Goal: Task Accomplishment & Management: Manage account settings

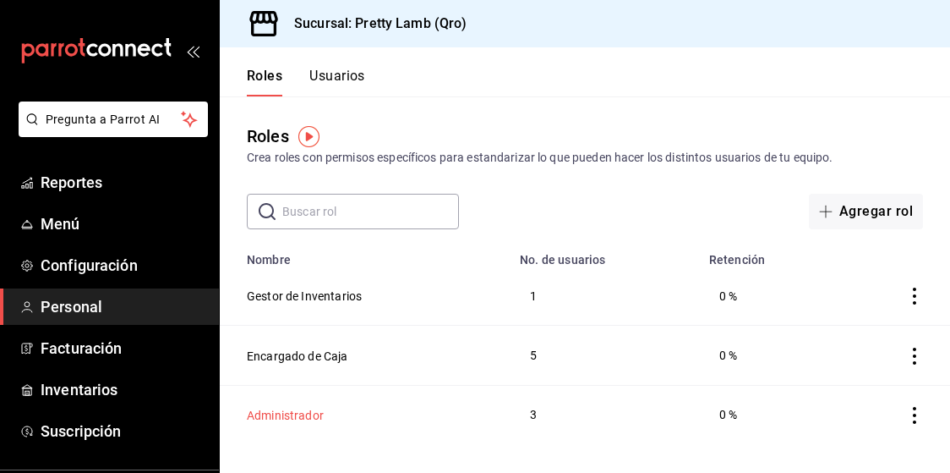
click at [304, 418] on button "Administrador" at bounding box center [285, 415] width 77 height 17
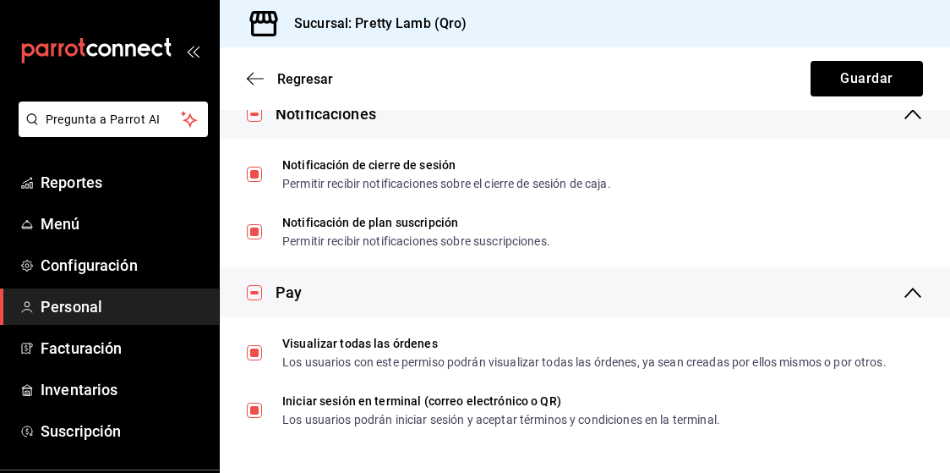
scroll to position [3338, 0]
click at [851, 68] on button "Guardar" at bounding box center [867, 79] width 112 height 36
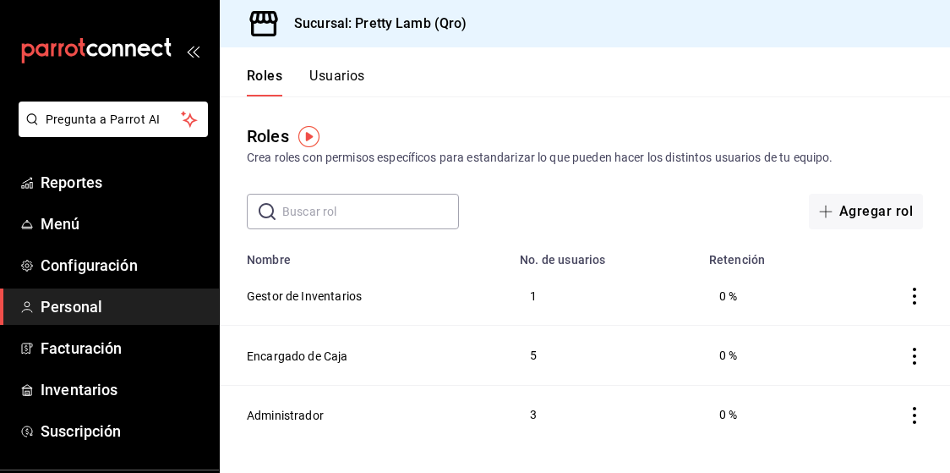
click at [336, 73] on button "Usuarios" at bounding box center [337, 82] width 56 height 29
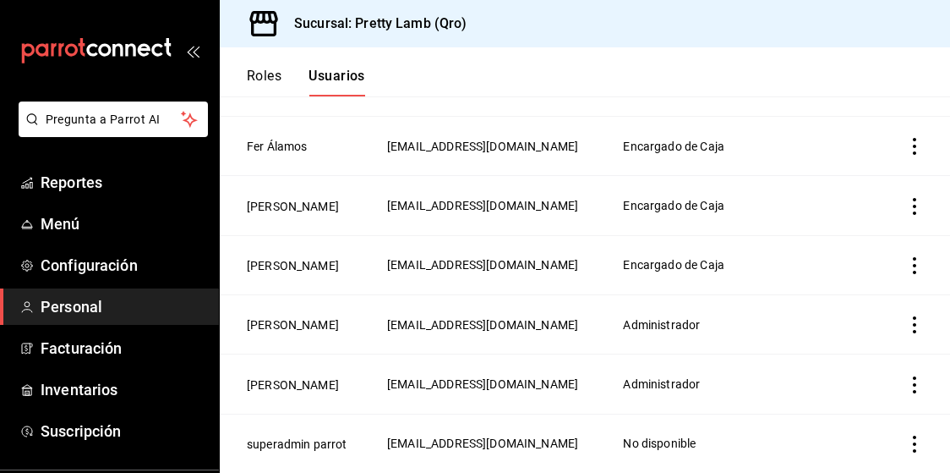
scroll to position [387, 0]
click at [911, 206] on icon "actions" at bounding box center [914, 206] width 17 height 17
click at [868, 222] on span "Eliminar" at bounding box center [853, 229] width 43 height 14
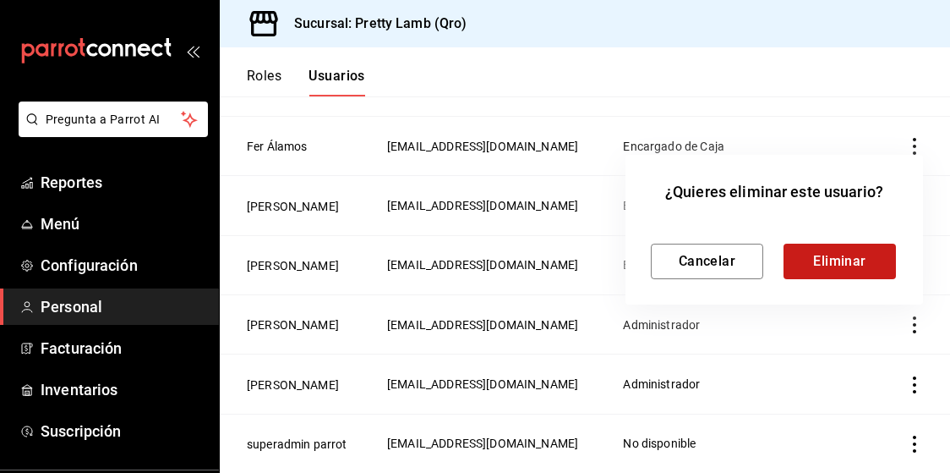
click at [841, 258] on button "Eliminar" at bounding box center [840, 261] width 112 height 36
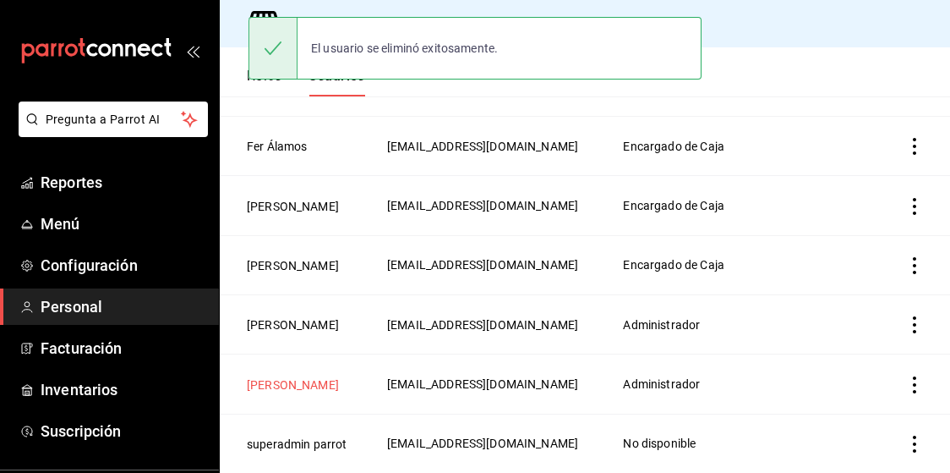
click at [296, 385] on button "[PERSON_NAME]" at bounding box center [293, 384] width 92 height 17
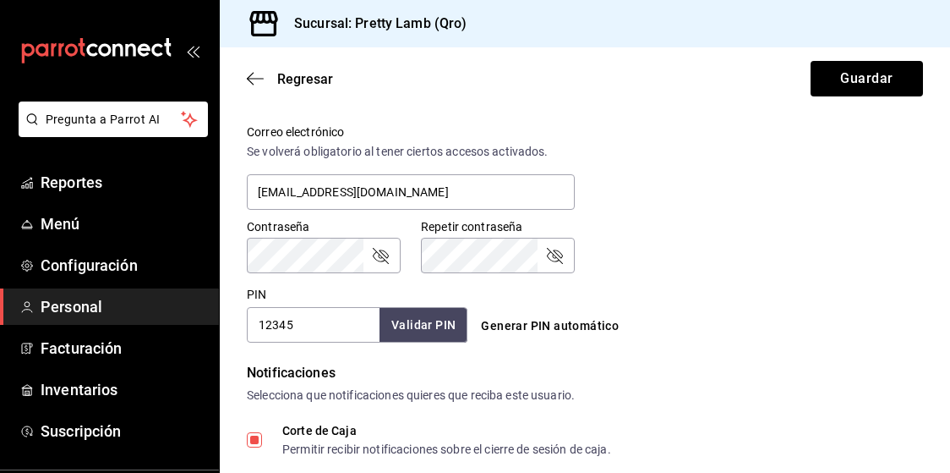
scroll to position [646, 0]
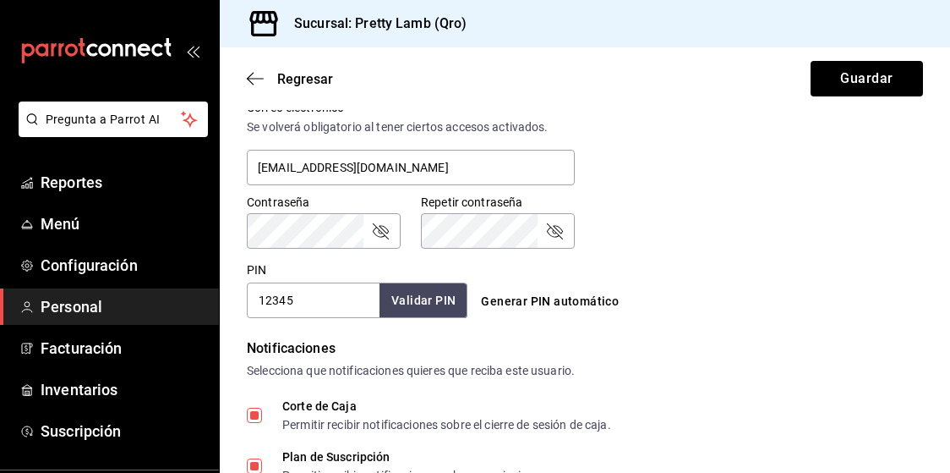
click at [326, 232] on div "Accesos Selecciona a que plataformas tendrá acceso este usuario. Administrador …" at bounding box center [585, 72] width 676 height 489
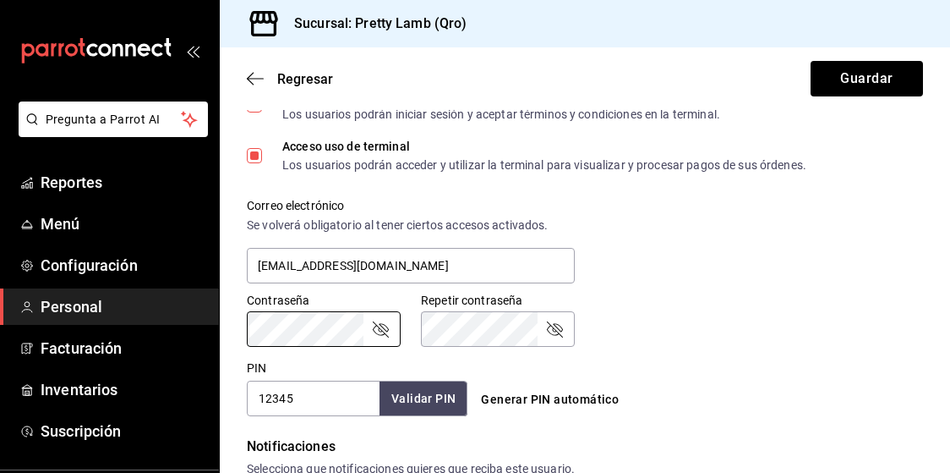
scroll to position [545, 0]
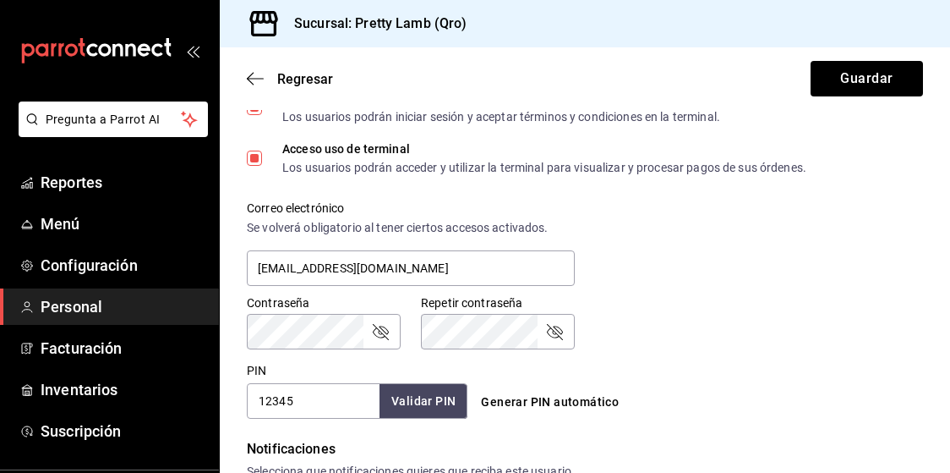
click at [329, 310] on div "Contraseña Contraseña" at bounding box center [324, 322] width 154 height 54
click at [461, 229] on div "Se volverá obligatorio al tener ciertos accesos activados." at bounding box center [411, 228] width 328 height 18
click at [555, 326] on icon "passwordField" at bounding box center [555, 332] width 16 height 16
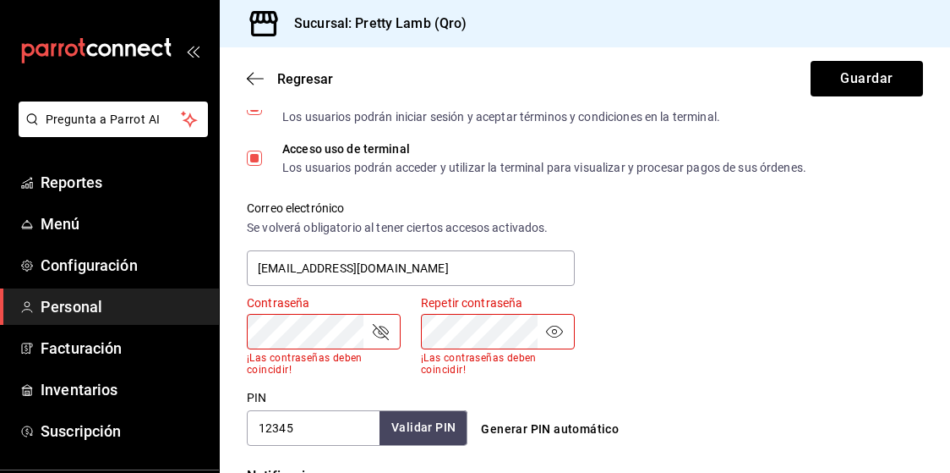
click at [867, 79] on button "Guardar" at bounding box center [867, 79] width 112 height 36
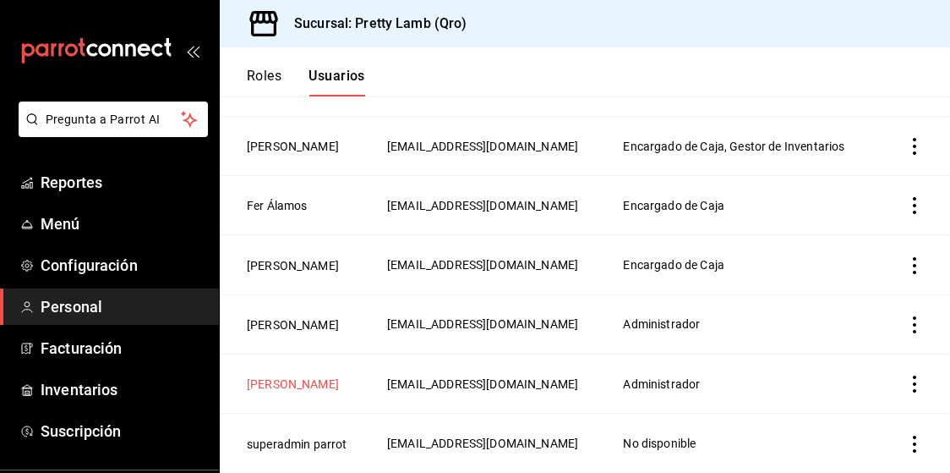
scroll to position [328, 0]
click at [267, 378] on button "[PERSON_NAME]" at bounding box center [293, 383] width 92 height 17
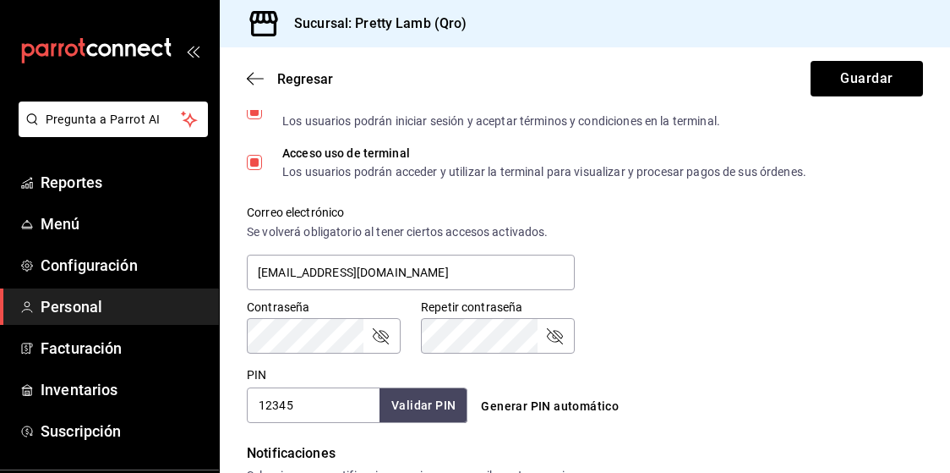
click at [294, 330] on div "Accesos Selecciona a que plataformas tendrá acceso este usuario. Administrador …" at bounding box center [585, 177] width 676 height 489
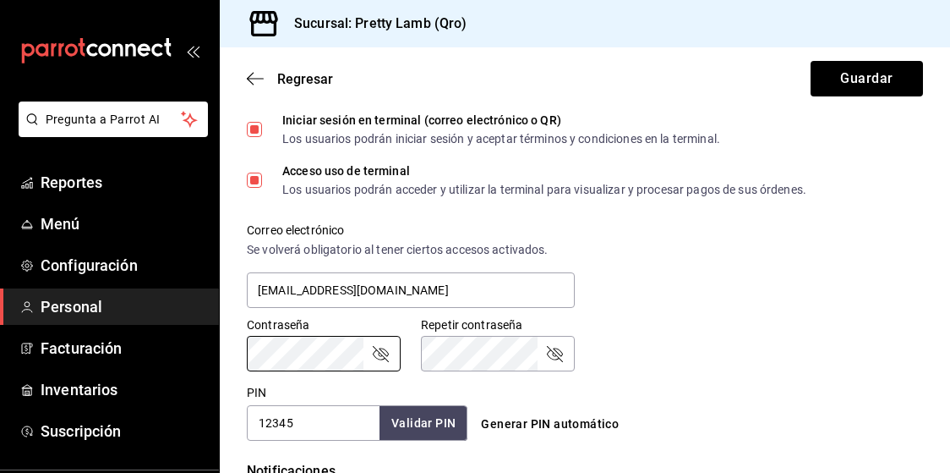
scroll to position [615, 0]
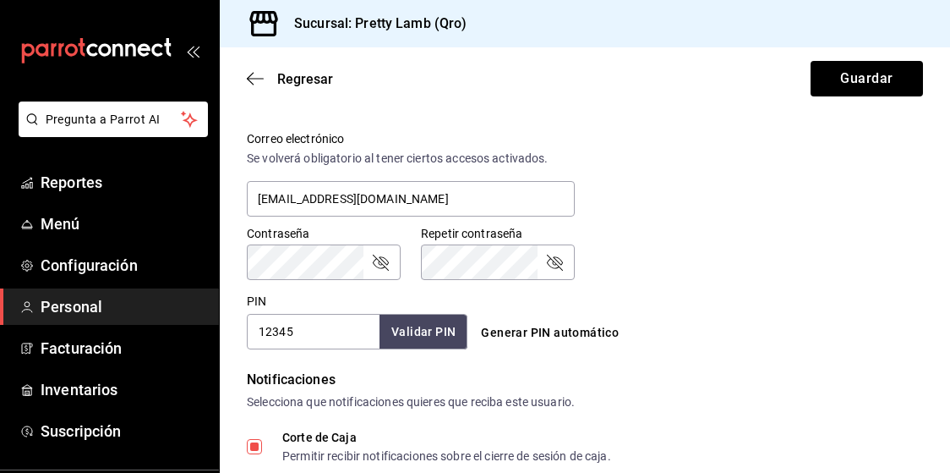
click at [381, 263] on icon "passwordField" at bounding box center [380, 262] width 20 height 20
click at [211, 263] on div "Pregunta a Parrot AI Reportes Menú Configuración Personal Facturación Inventari…" at bounding box center [475, 236] width 950 height 473
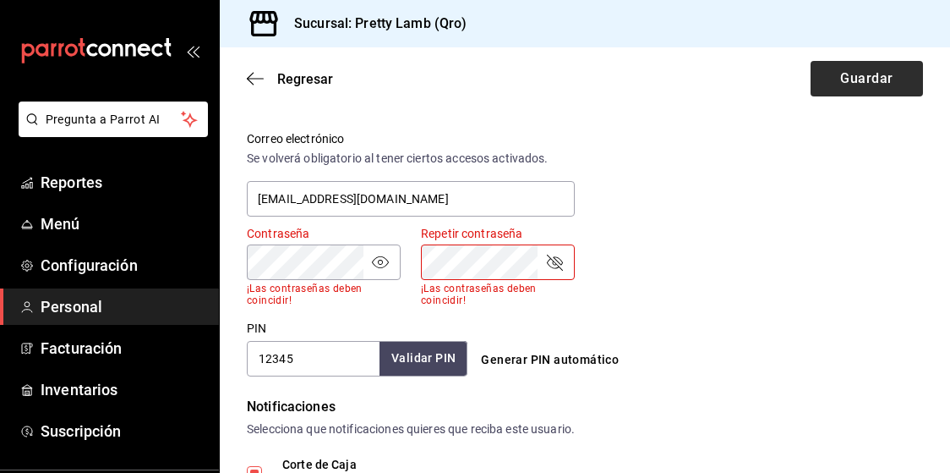
click at [844, 86] on button "Guardar" at bounding box center [867, 79] width 112 height 36
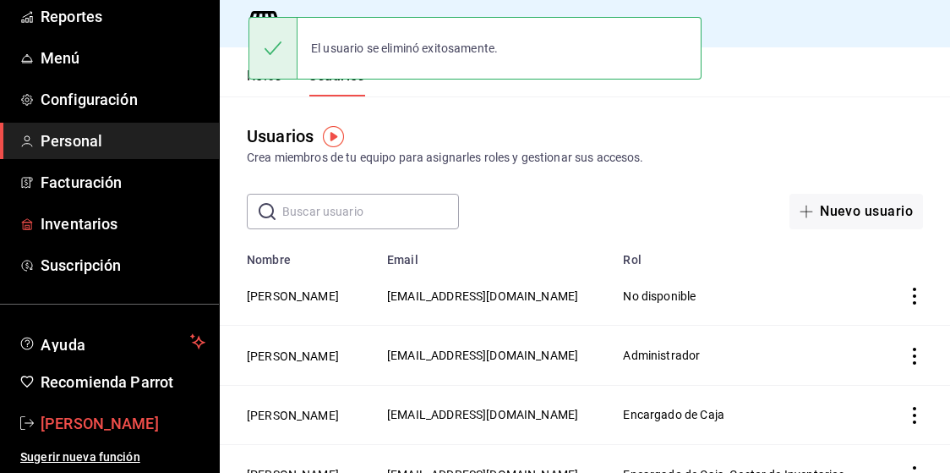
scroll to position [166, 0]
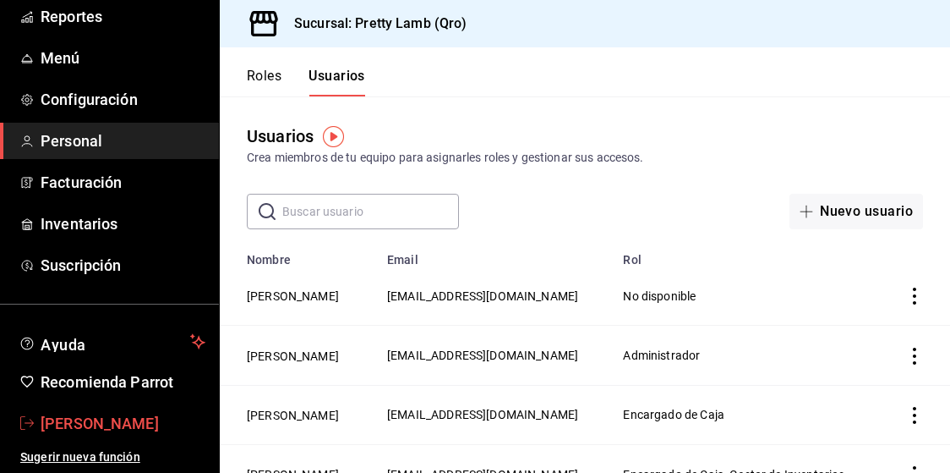
click at [110, 424] on span "[PERSON_NAME]" at bounding box center [123, 423] width 165 height 23
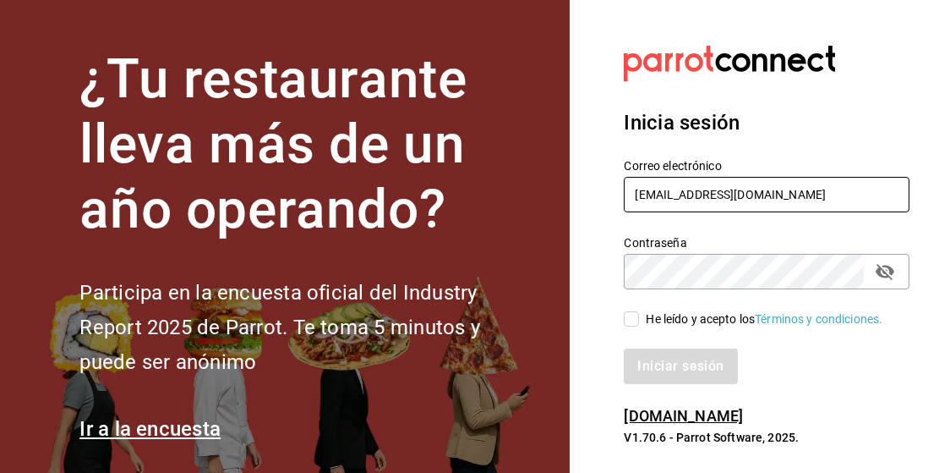
type input "[EMAIL_ADDRESS][DOMAIN_NAME]"
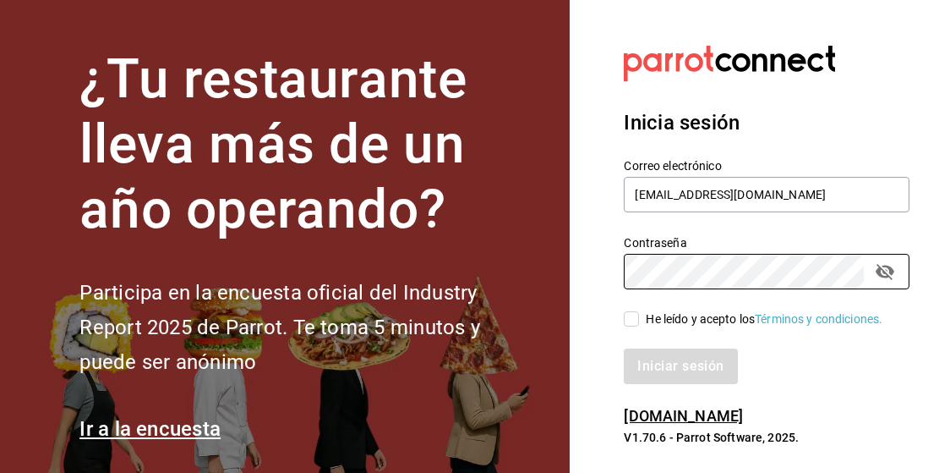
click at [630, 317] on input "He leído y acepto los Términos y condiciones." at bounding box center [631, 318] width 15 height 15
checkbox input "true"
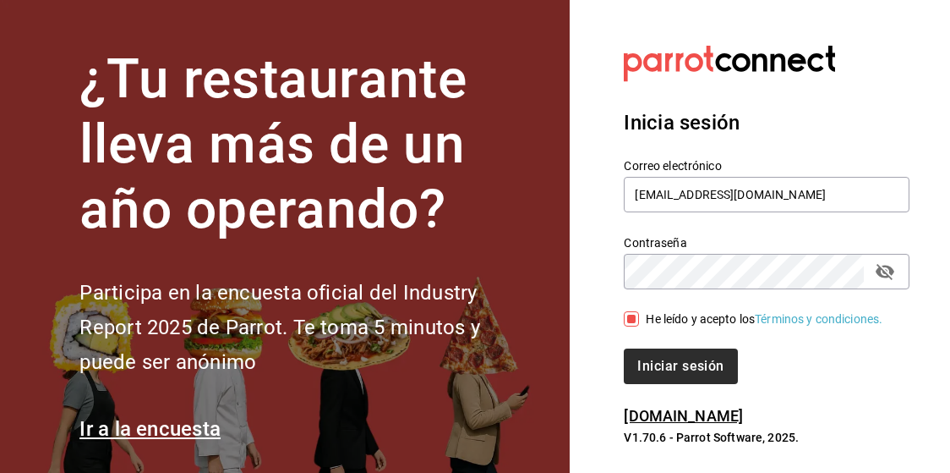
click at [669, 364] on button "Iniciar sesión" at bounding box center [680, 366] width 113 height 36
